Goal: Task Accomplishment & Management: Complete application form

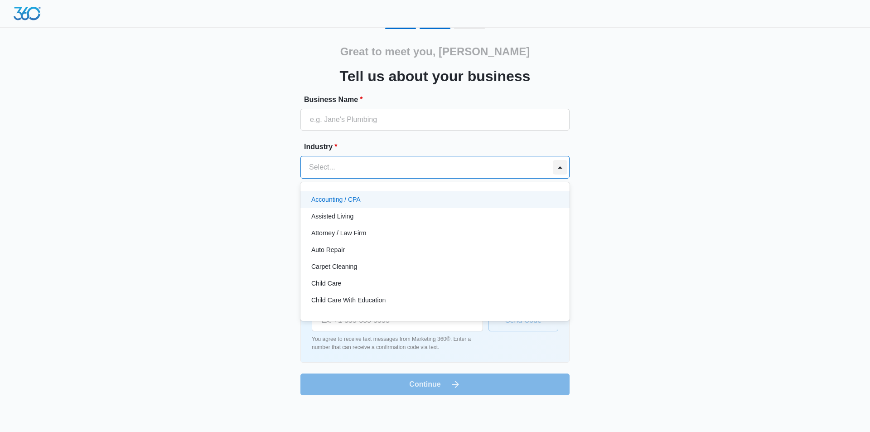
click at [560, 166] on div at bounding box center [560, 167] width 14 height 14
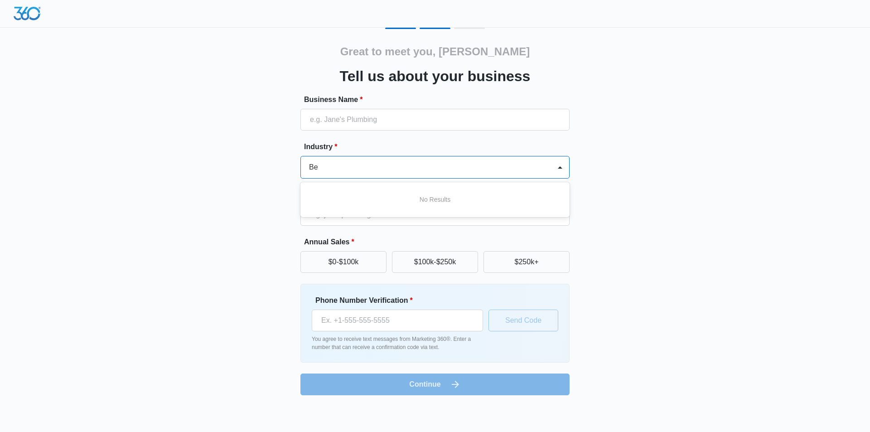
type input "B"
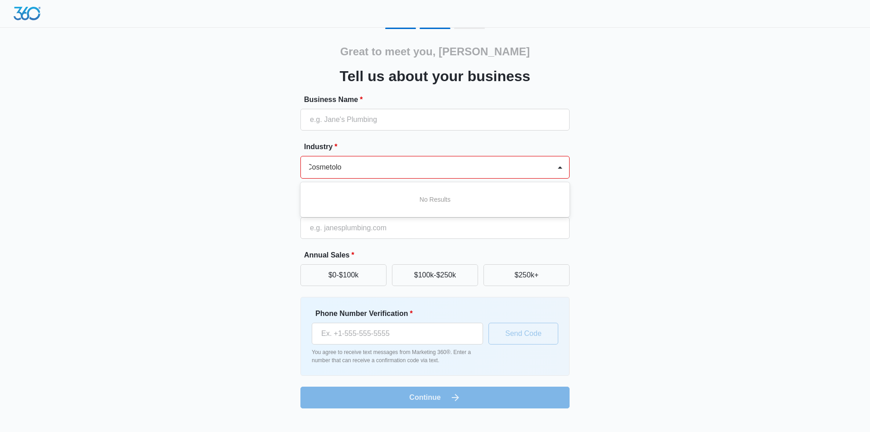
scroll to position [0, 1]
type input "C"
type input "h"
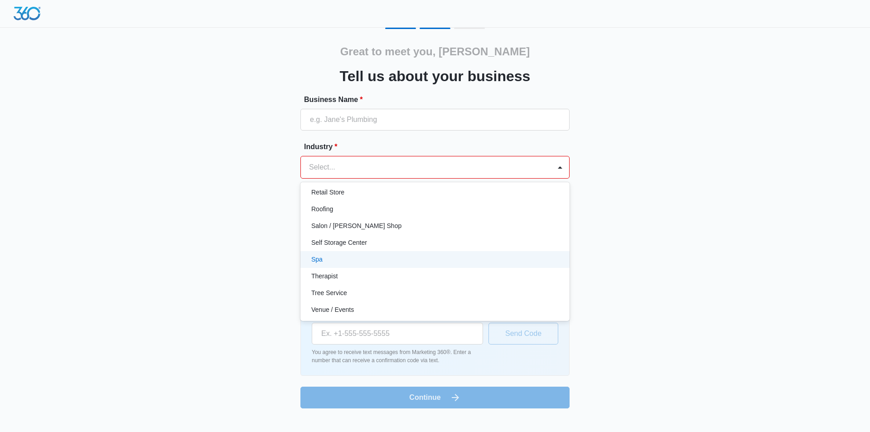
scroll to position [655, 0]
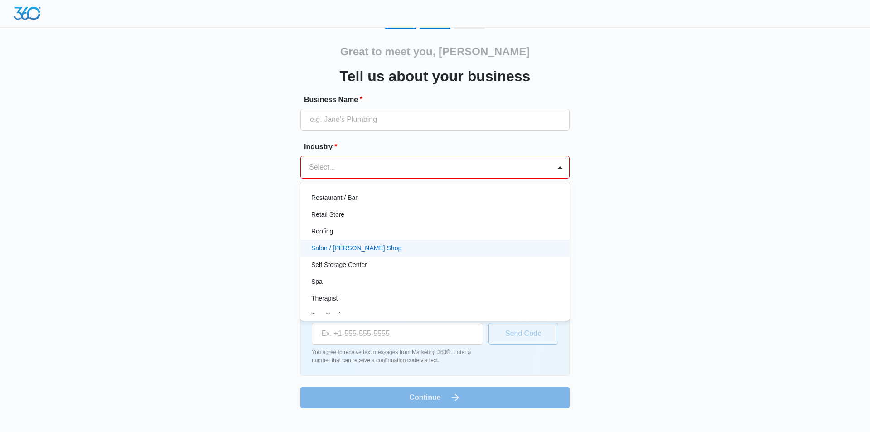
click at [375, 253] on div "Salon / Barber Shop" at bounding box center [434, 248] width 269 height 17
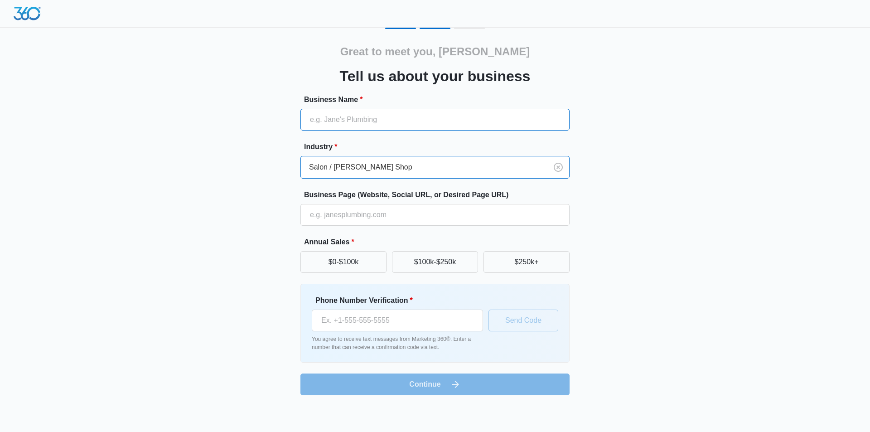
click at [317, 118] on input "Business Name *" at bounding box center [434, 120] width 269 height 22
type input "Deshairforyou"
type input "(917) 595-0865"
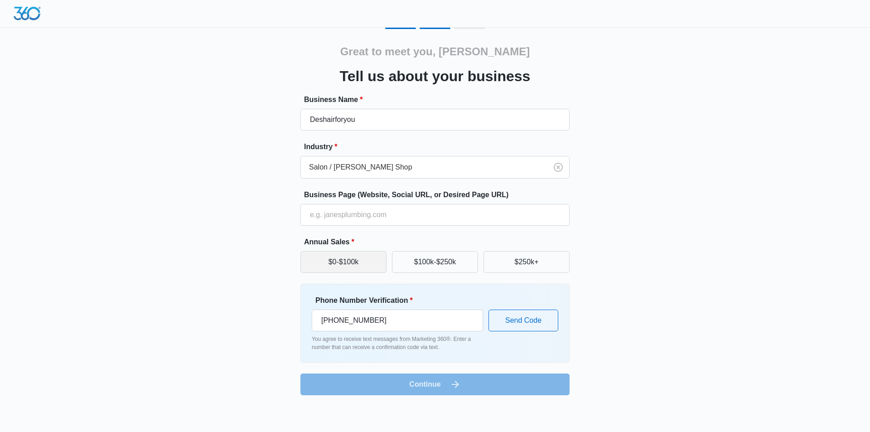
click at [344, 263] on button "$0-$100k" at bounding box center [343, 262] width 86 height 22
click at [504, 317] on button "Send Code" at bounding box center [523, 320] width 70 height 22
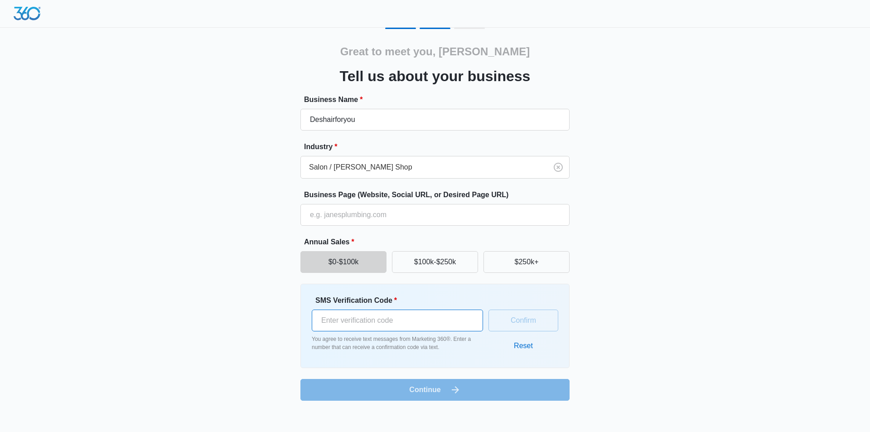
drag, startPoint x: 340, startPoint y: 327, endPoint x: 354, endPoint y: 330, distance: 14.5
click at [340, 326] on input "SMS Verification Code *" at bounding box center [397, 320] width 171 height 22
type input "857555"
click at [521, 325] on button "Confirm" at bounding box center [523, 320] width 70 height 22
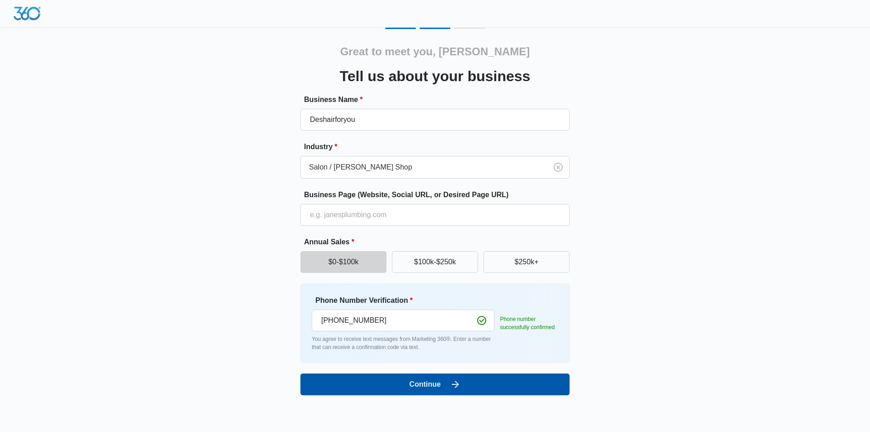
click at [438, 386] on button "Continue" at bounding box center [434, 384] width 269 height 22
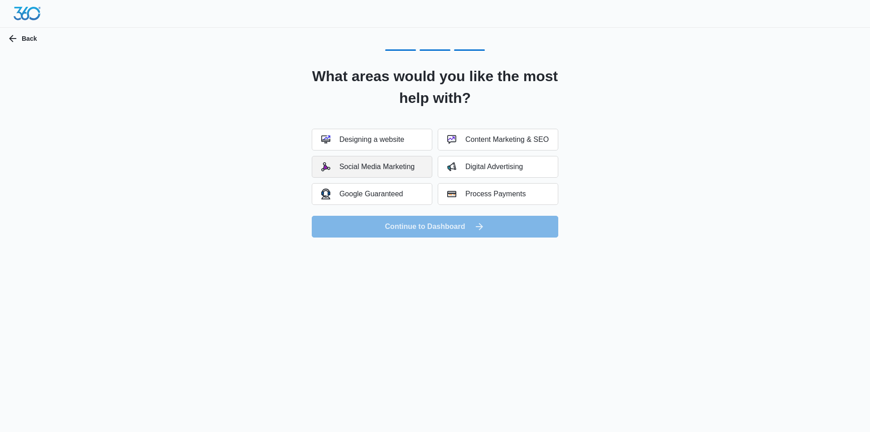
click at [402, 172] on button "Social Media Marketing" at bounding box center [372, 167] width 120 height 22
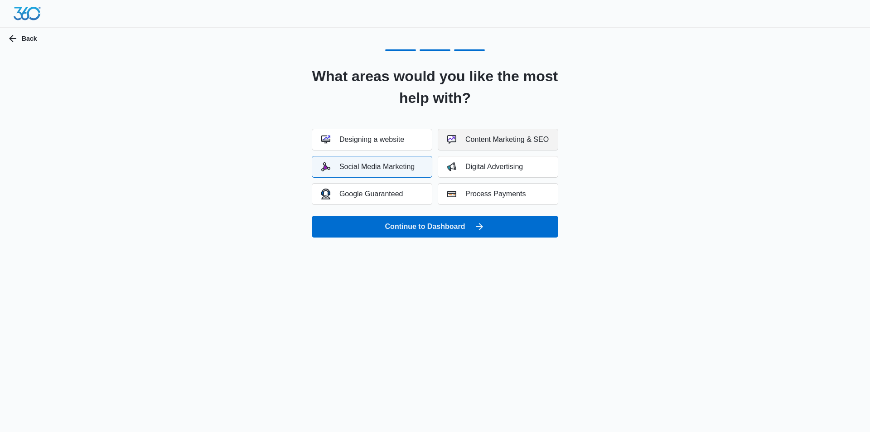
click at [511, 137] on div "Content Marketing & SEO" at bounding box center [497, 139] width 101 height 9
click at [524, 173] on button "Digital Advertising" at bounding box center [498, 167] width 120 height 22
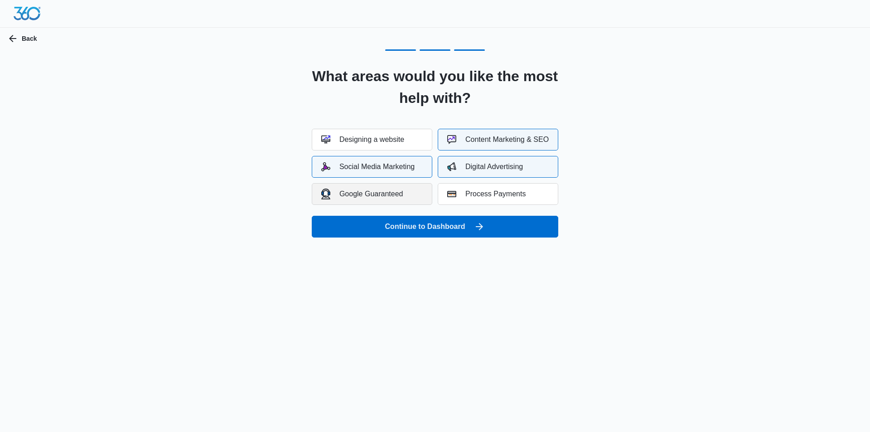
click at [376, 196] on div "Google Guaranteed" at bounding box center [362, 193] width 82 height 10
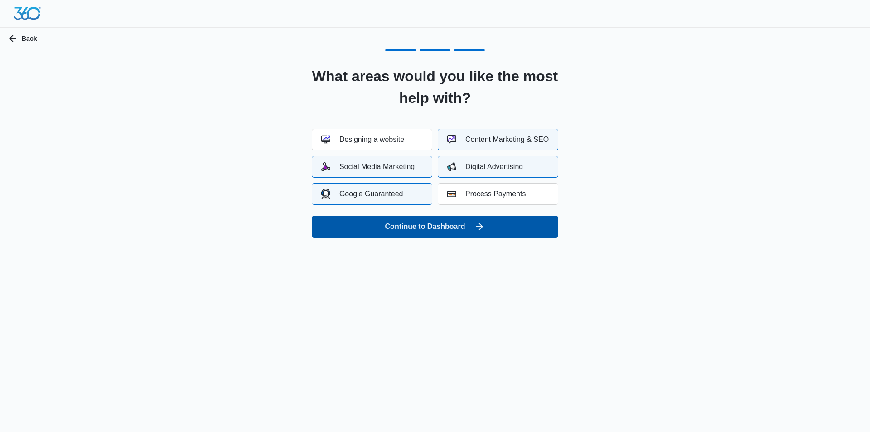
click at [446, 229] on button "Continue to Dashboard" at bounding box center [435, 227] width 246 height 22
